Goal: Find specific page/section: Find specific page/section

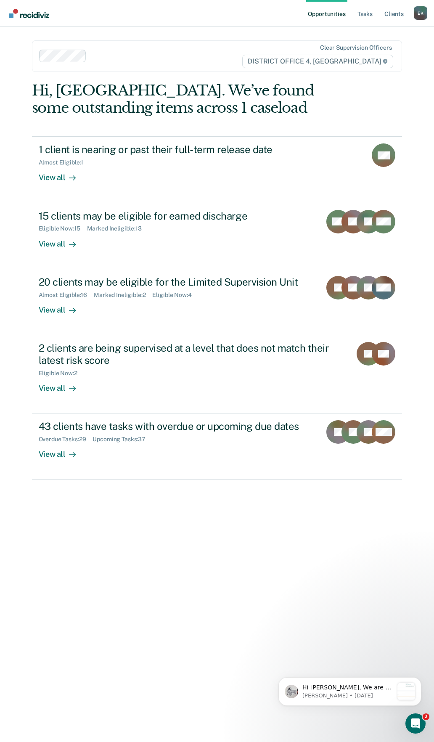
click at [381, 18] on ul "Opportunities Tasks Client s" at bounding box center [360, 13] width 108 height 27
click at [367, 13] on link "Tasks" at bounding box center [365, 13] width 19 height 27
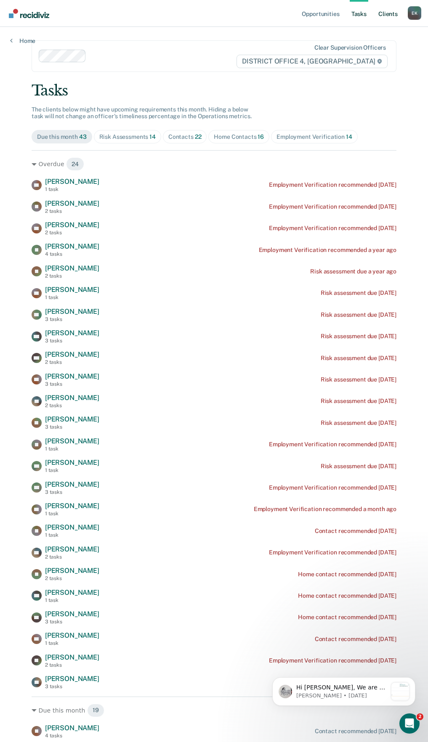
click at [396, 18] on link "Client s" at bounding box center [387, 13] width 23 height 27
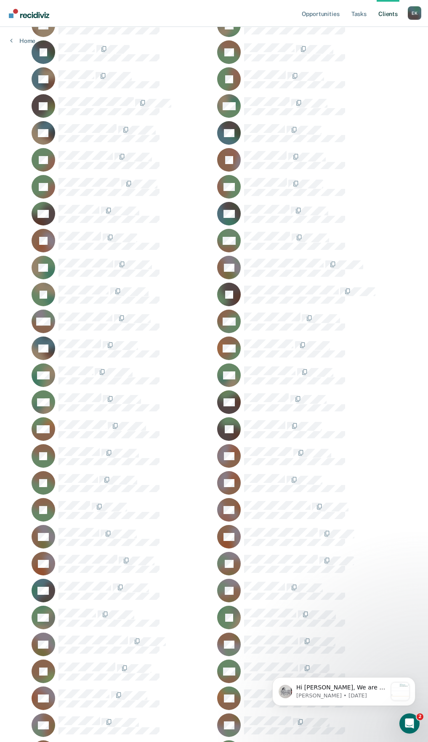
scroll to position [463, 0]
